Goal: Consume media (video, audio)

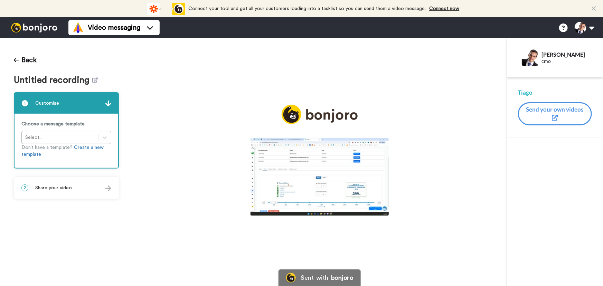
click at [287, 186] on img at bounding box center [319, 177] width 138 height 78
click at [0, 0] on button "+" at bounding box center [0, 0] width 0 height 0
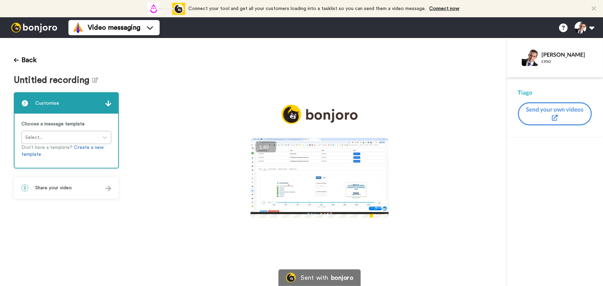
click at [0, 0] on button "+" at bounding box center [0, 0] width 0 height 0
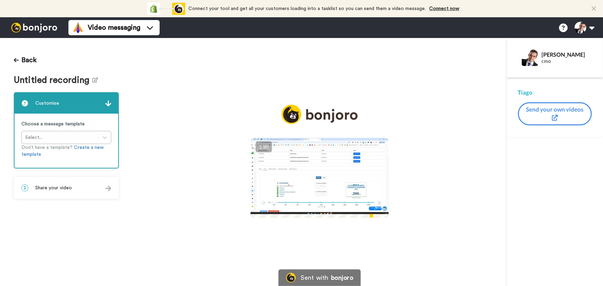
drag, startPoint x: 327, startPoint y: 169, endPoint x: 328, endPoint y: 153, distance: 15.6
click at [327, 169] on icon "Play/Pause" at bounding box center [320, 178] width 18 height 33
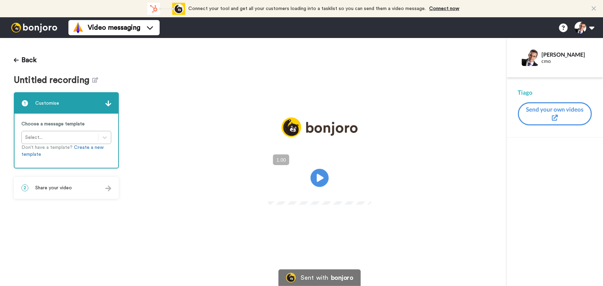
click at [316, 181] on icon at bounding box center [320, 178] width 18 height 18
click at [0, 0] on button "+" at bounding box center [0, 0] width 0 height 0
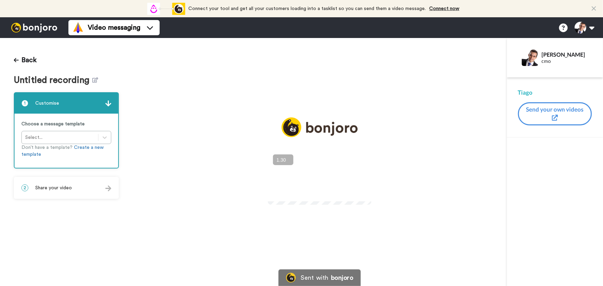
click at [0, 0] on button "+" at bounding box center [0, 0] width 0 height 0
click at [90, 189] on div "2 Share your video" at bounding box center [67, 188] width 104 height 21
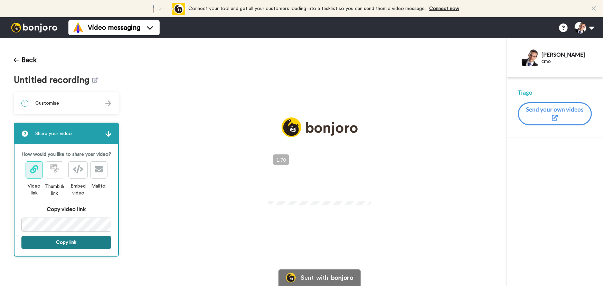
click at [82, 242] on button "Copy link" at bounding box center [66, 242] width 90 height 13
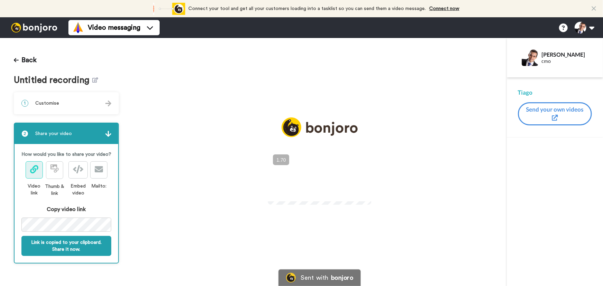
click at [313, 194] on video at bounding box center [320, 177] width 104 height 52
click at [314, 176] on icon at bounding box center [320, 178] width 18 height 18
click at [0, 0] on button "+" at bounding box center [0, 0] width 0 height 0
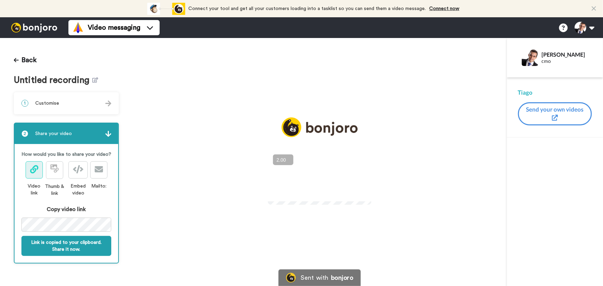
click at [0, 0] on button "+" at bounding box center [0, 0] width 0 height 0
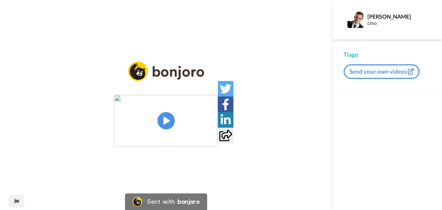
click at [164, 123] on img at bounding box center [166, 121] width 104 height 52
click at [0, 0] on button "+" at bounding box center [0, 0] width 0 height 0
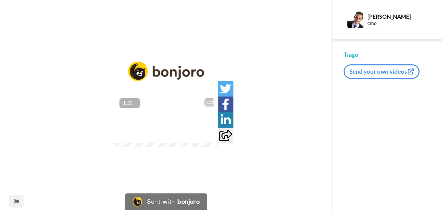
click at [0, 0] on button "+" at bounding box center [0, 0] width 0 height 0
click at [201, 128] on video at bounding box center [166, 121] width 104 height 52
